Goal: Task Accomplishment & Management: Manage account settings

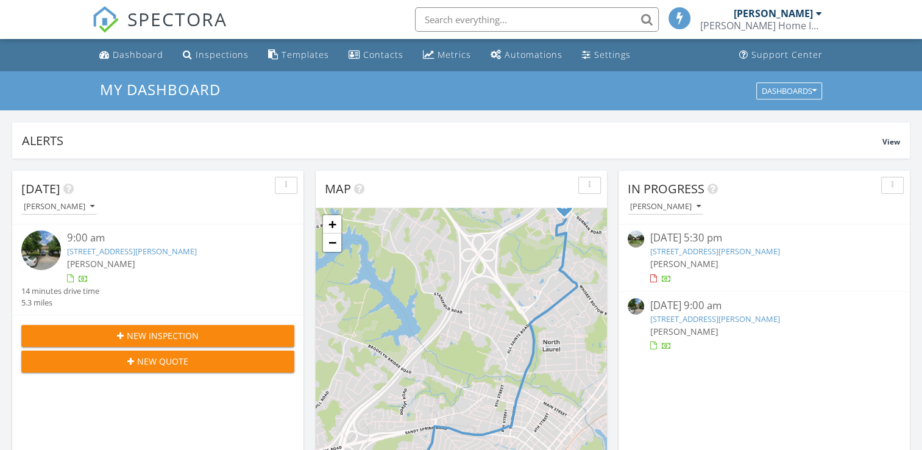
click at [683, 247] on link "8618 Locust Grove Dr, Laurel, MD 20707" at bounding box center [715, 251] width 130 height 11
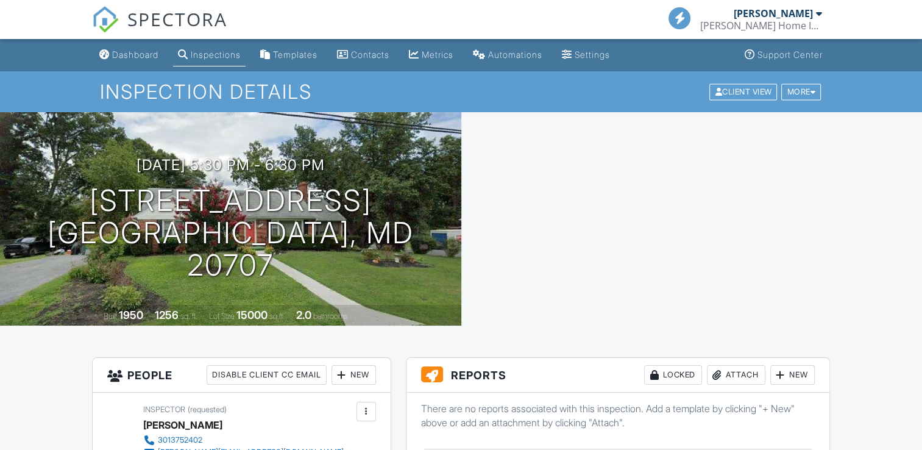
click at [726, 365] on div "Attach" at bounding box center [736, 375] width 59 height 20
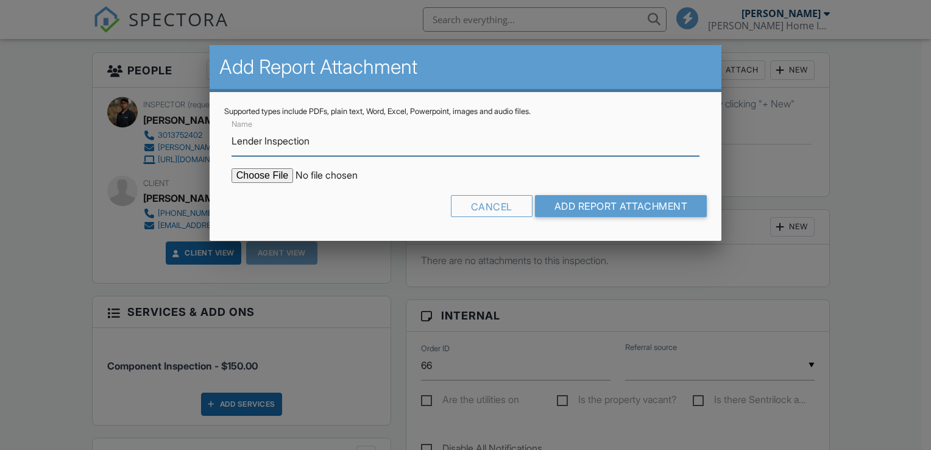
type input "Lender Inspection"
click at [270, 175] on input "file" at bounding box center [335, 175] width 207 height 15
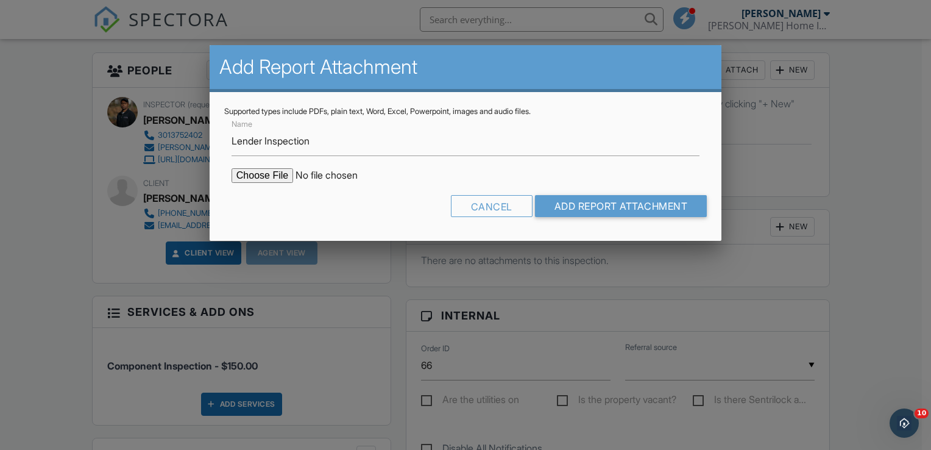
type input "C:\fakepath\Lender Inspection - 8618 Locust Grove Drive - 26 SEP 2025.pdf"
drag, startPoint x: 602, startPoint y: 207, endPoint x: 609, endPoint y: 208, distance: 6.9
click at [602, 207] on input "Add Report Attachment" at bounding box center [621, 206] width 172 height 22
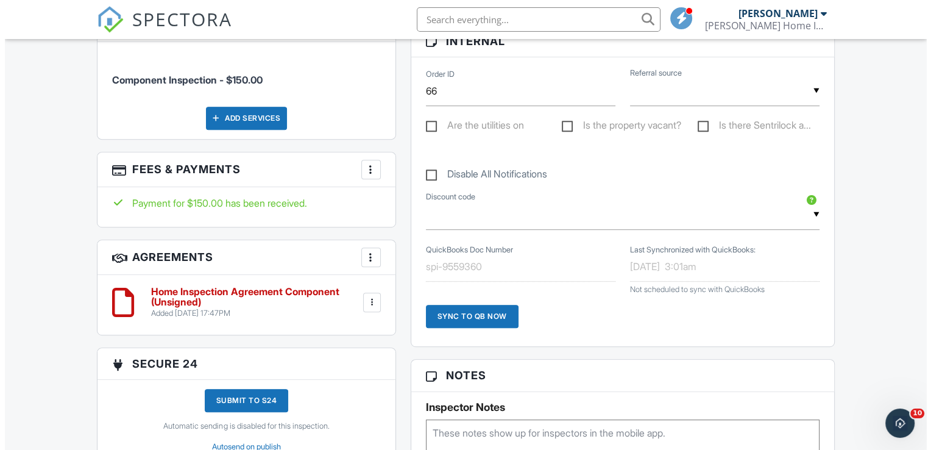
scroll to position [305, 0]
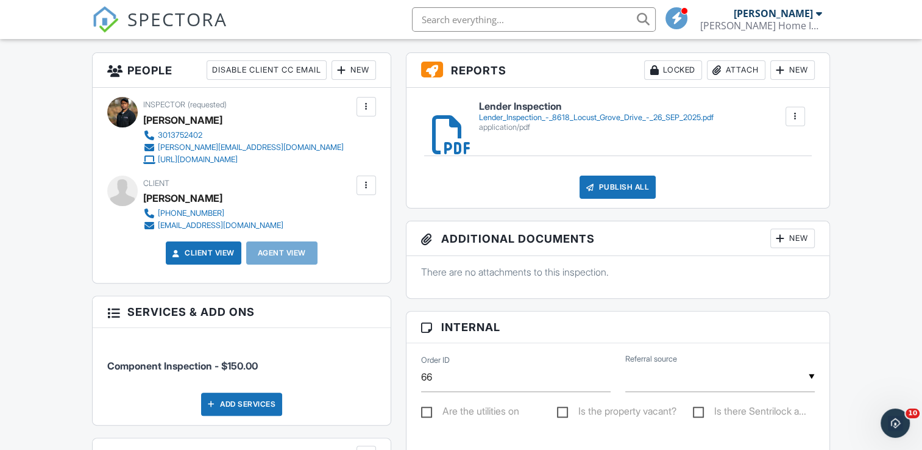
click at [621, 186] on div "Publish All" at bounding box center [618, 187] width 76 height 23
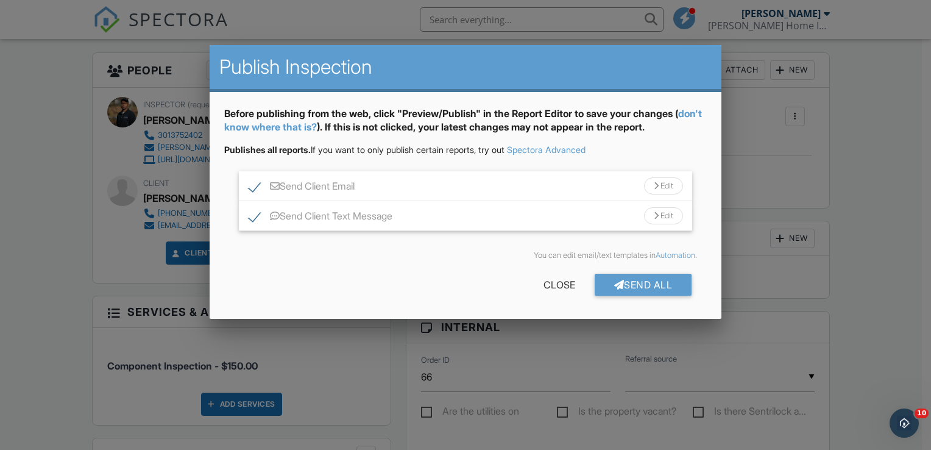
click at [658, 280] on div "Send All" at bounding box center [644, 285] width 98 height 22
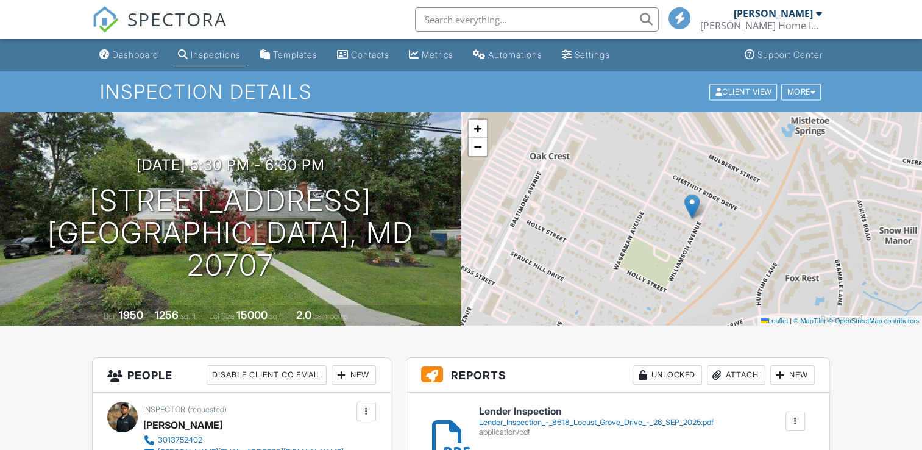
click at [129, 48] on link "Dashboard" at bounding box center [128, 55] width 69 height 23
click at [0, 0] on div at bounding box center [0, 0] width 0 height 0
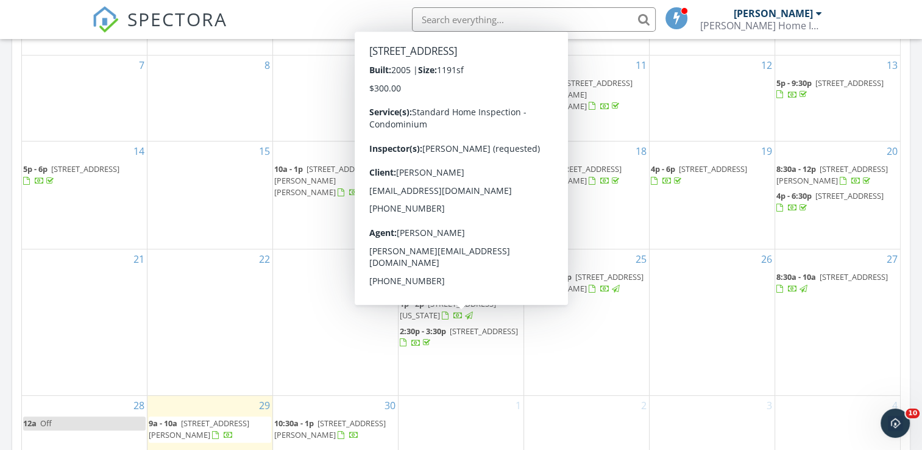
click at [478, 326] on span "[STREET_ADDRESS]" at bounding box center [484, 330] width 68 height 11
